Goal: Check status: Check status

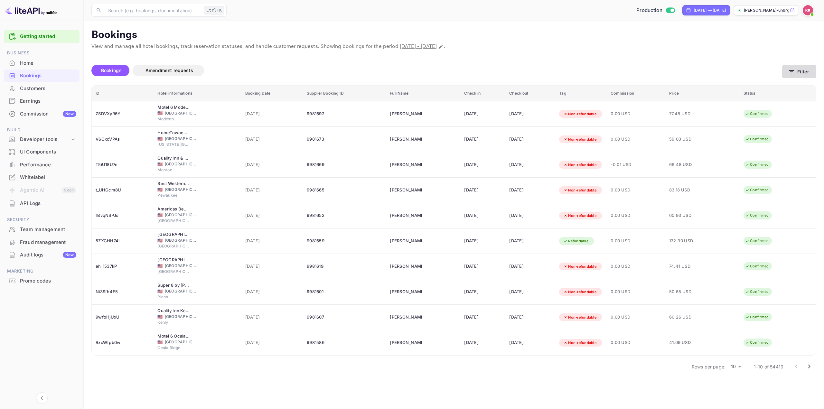
click at [799, 73] on button "Filter" at bounding box center [799, 71] width 34 height 13
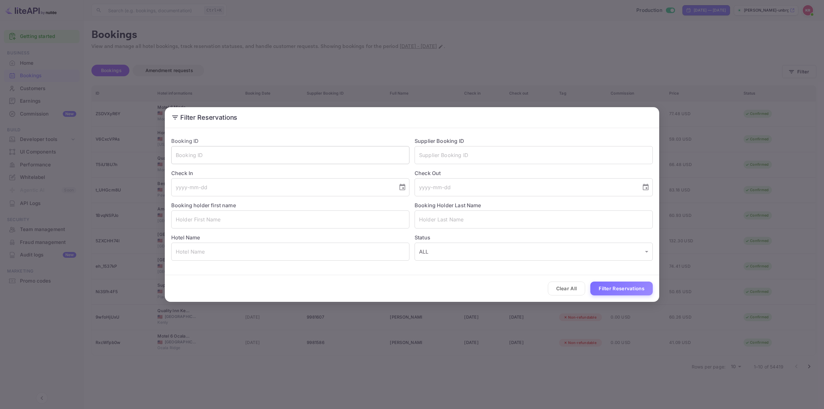
click at [368, 155] on input "text" at bounding box center [290, 155] width 238 height 18
paste input "H8Bl68pQt"
type input "H8Bl68pQt"
click at [635, 284] on button "Filter Reservations" at bounding box center [621, 289] width 62 height 14
click at [500, 48] on div "Filter Reservations Booking ID H8Bl68pQt ​ Supplier Booking ID ​ Check In ​ Che…" at bounding box center [412, 204] width 824 height 409
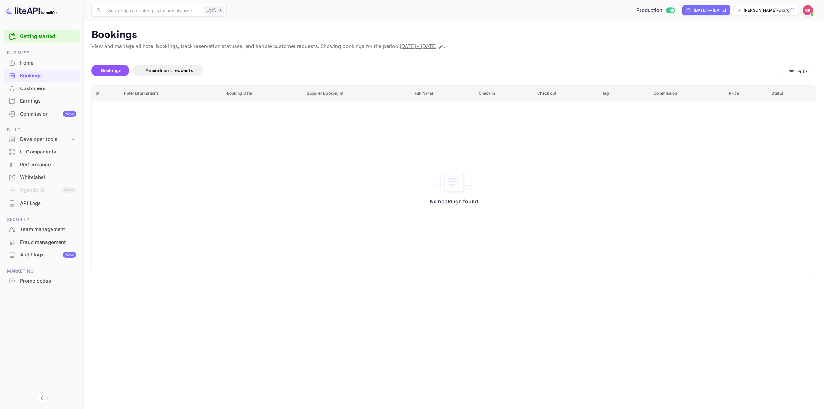
click at [437, 47] on span "[DATE] - [DATE]" at bounding box center [418, 46] width 37 height 7
click at [443, 45] on icon "Change date range" at bounding box center [440, 46] width 5 height 5
select select "8"
select select "2025"
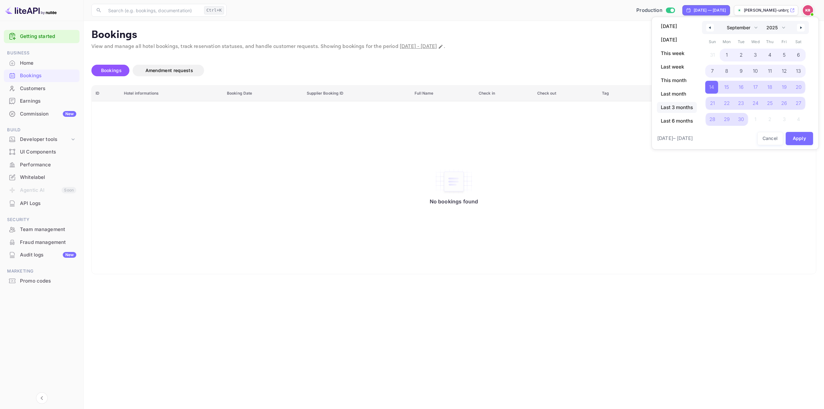
click at [681, 107] on span "Last 3 months" at bounding box center [677, 107] width 40 height 11
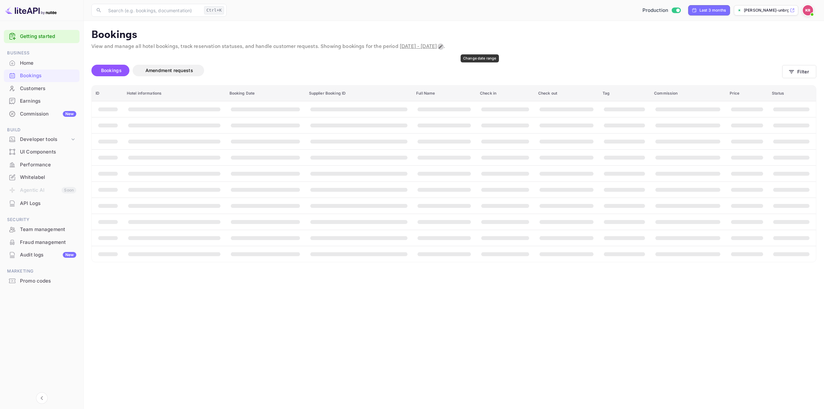
click at [444, 48] on button "Change date range" at bounding box center [440, 46] width 6 height 6
select select "6"
select select "2025"
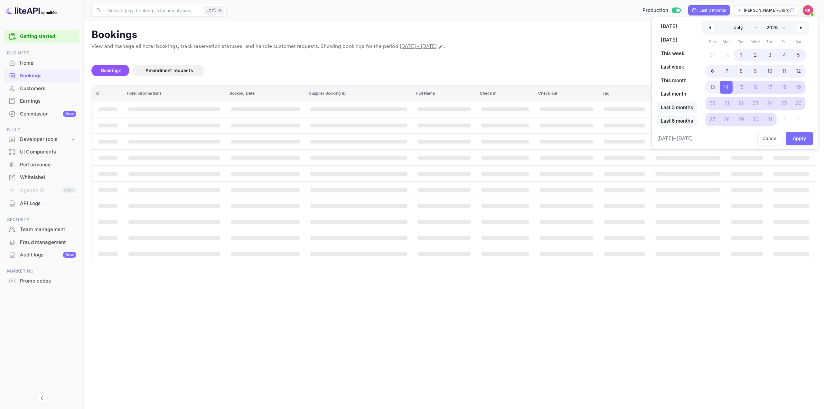
drag, startPoint x: 684, startPoint y: 118, endPoint x: 693, endPoint y: 123, distance: 10.1
click at [684, 118] on span "Last 6 months" at bounding box center [677, 121] width 40 height 11
select select "3"
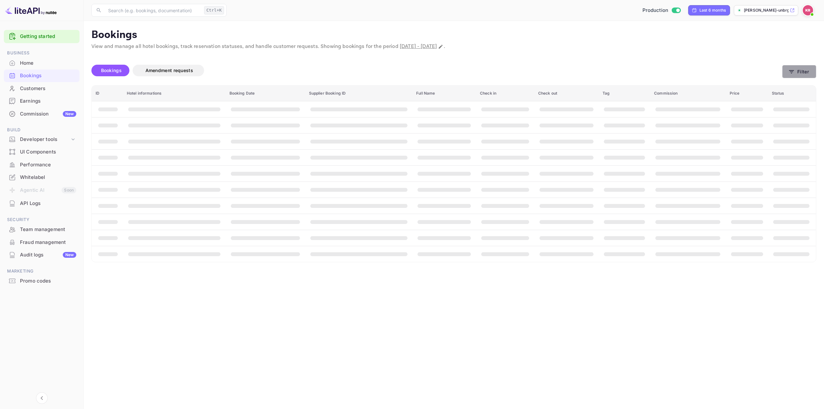
click at [797, 70] on button "Filter" at bounding box center [799, 71] width 34 height 13
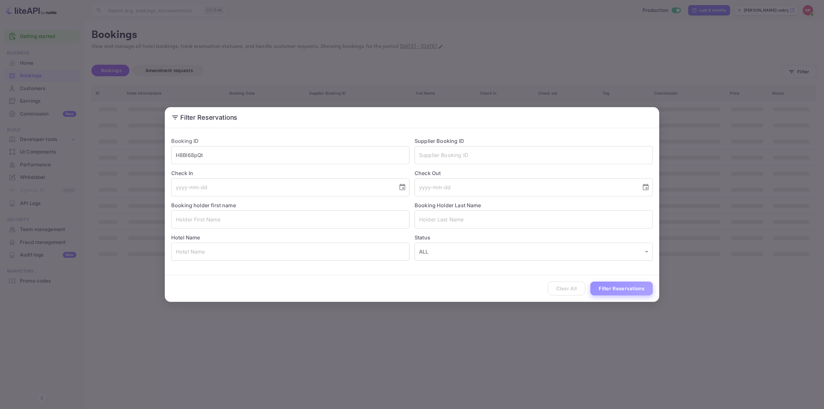
click at [631, 288] on button "Filter Reservations" at bounding box center [621, 289] width 62 height 14
click at [275, 154] on input "H8Bl68pQt" at bounding box center [290, 155] width 238 height 18
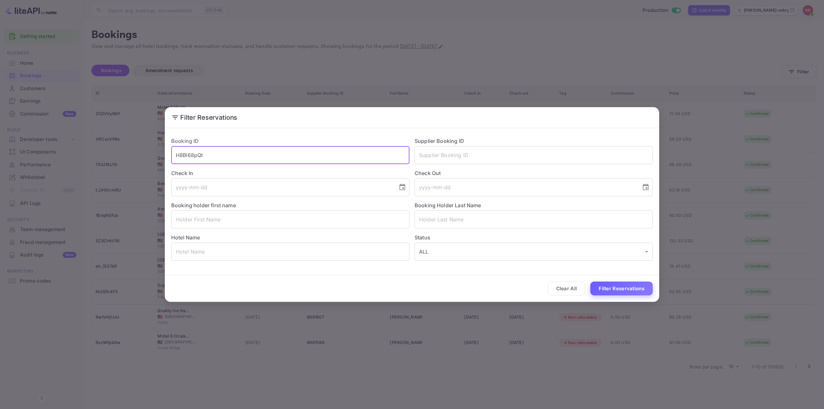
click at [610, 286] on button "Filter Reservations" at bounding box center [621, 289] width 62 height 14
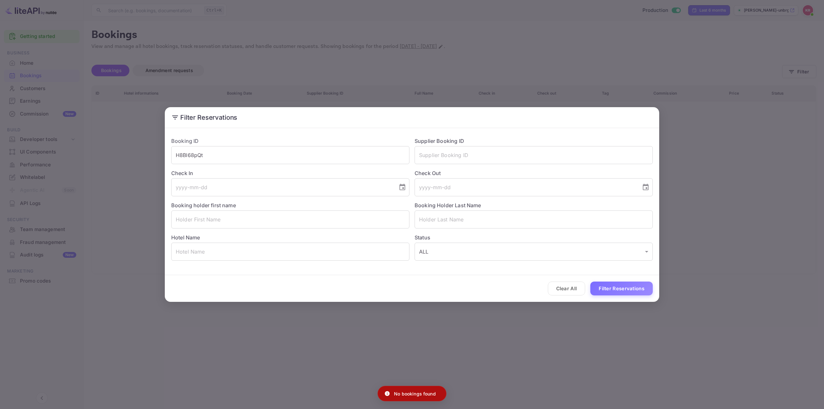
click at [707, 181] on div "Filter Reservations Booking ID H8Bl68pQt ​ Supplier Booking ID ​ Check In ​ Che…" at bounding box center [412, 204] width 824 height 409
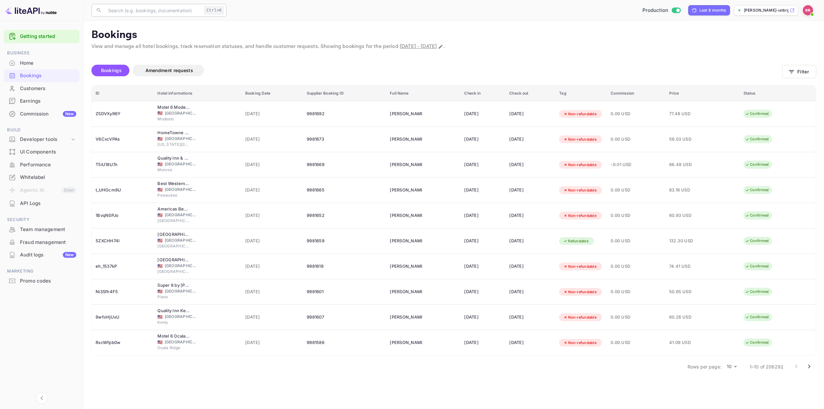
click at [165, 11] on input "text" at bounding box center [152, 10] width 97 height 13
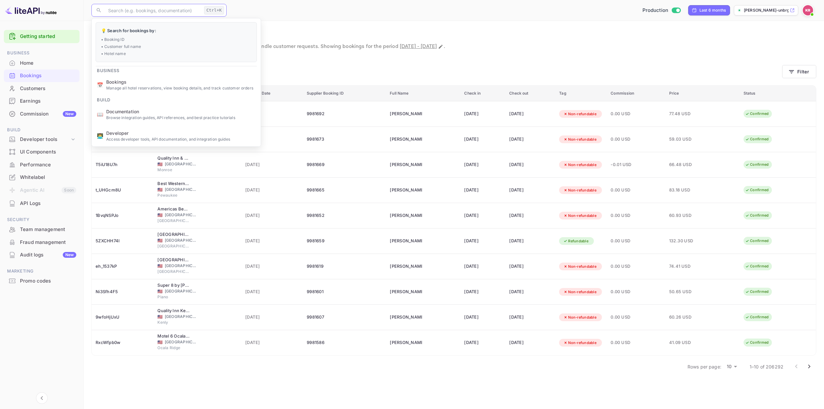
paste input "H8Bl68pQt"
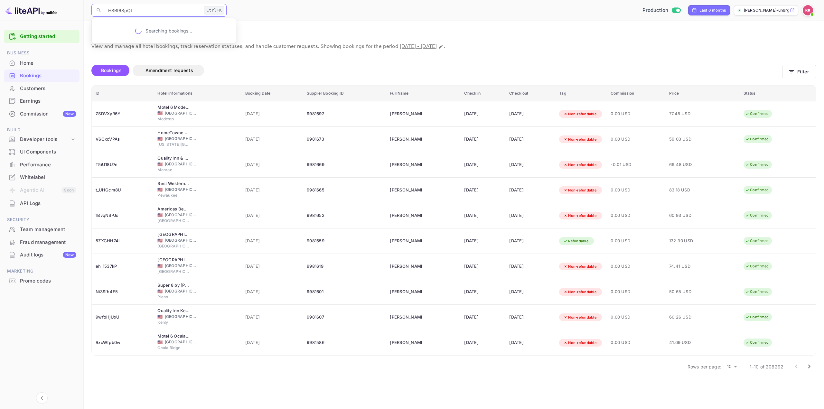
type input "H8Bl68pQt"
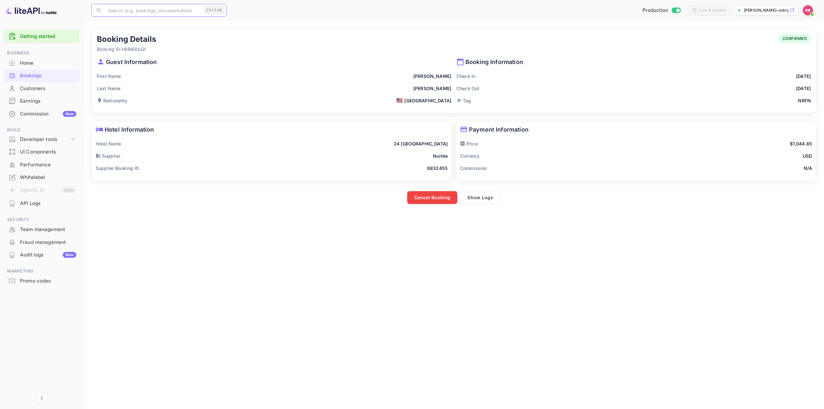
click at [569, 159] on div "Currency USD" at bounding box center [636, 156] width 352 height 12
click at [483, 197] on button "Show Logs" at bounding box center [480, 197] width 41 height 13
